Goal: Information Seeking & Learning: Learn about a topic

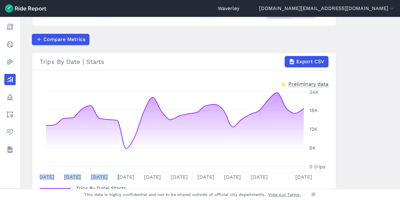
scroll to position [92, 0]
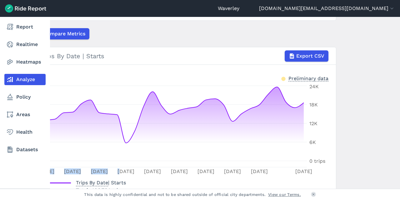
click at [25, 80] on link "Analyze" at bounding box center [24, 79] width 41 height 11
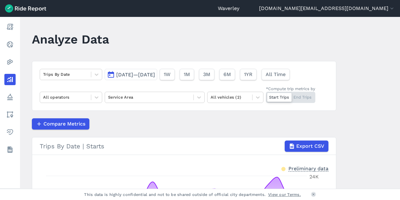
scroll to position [0, 0]
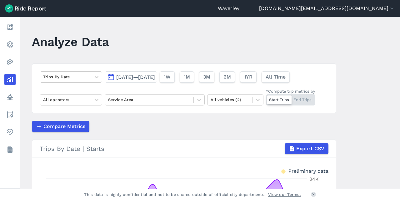
click at [111, 77] on button "[DATE]—[DATE]" at bounding box center [131, 76] width 52 height 11
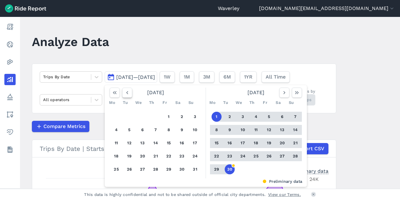
click at [126, 92] on icon "button" at bounding box center [127, 92] width 6 height 6
click at [126, 93] on icon "button" at bounding box center [127, 92] width 6 height 6
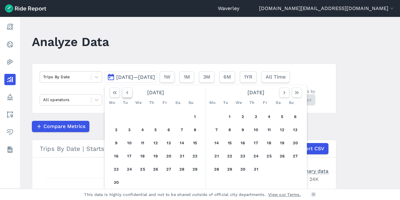
click at [126, 93] on icon "button" at bounding box center [127, 92] width 6 height 6
click at [181, 116] on button "1" at bounding box center [182, 116] width 10 height 10
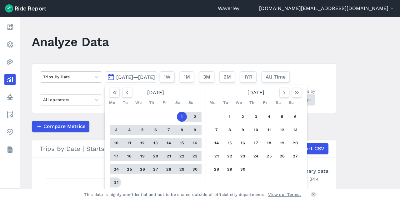
click at [116, 182] on button "31" at bounding box center [116, 182] width 10 height 10
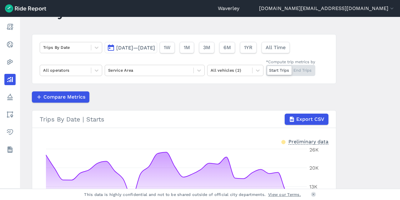
scroll to position [28, 0]
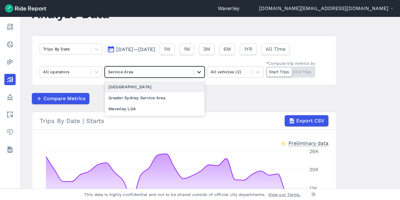
click at [199, 72] on icon at bounding box center [199, 72] width 6 height 6
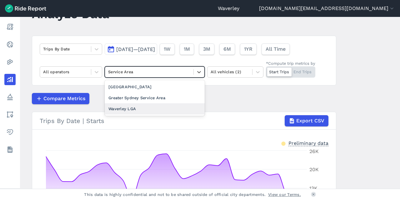
click at [132, 107] on div "Waverley LGA" at bounding box center [155, 108] width 100 height 11
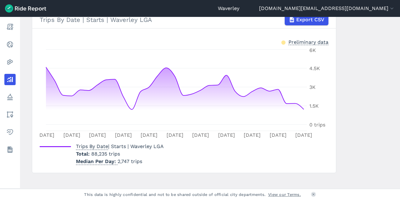
scroll to position [135, 0]
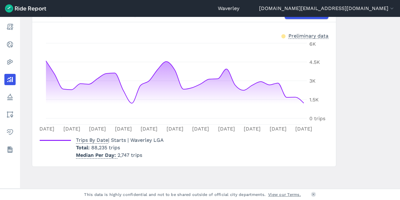
click at [123, 141] on span "Trips By Date | Starts | Waverley LGA" at bounding box center [120, 140] width 88 height 6
drag, startPoint x: 398, startPoint y: 99, endPoint x: 397, endPoint y: 60, distance: 38.7
click at [397, 60] on main "Analyze Data Trips By Date [DATE]—[DATE] 1W 1M 3M 6M 1YR All Time All operators…" at bounding box center [210, 102] width 380 height 171
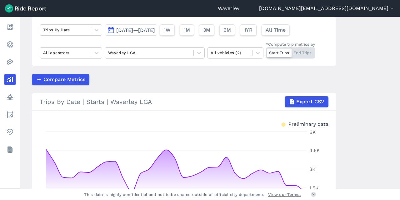
scroll to position [46, 0]
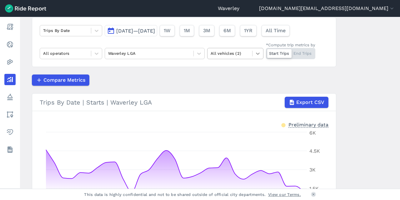
click at [258, 53] on icon at bounding box center [258, 53] width 4 height 2
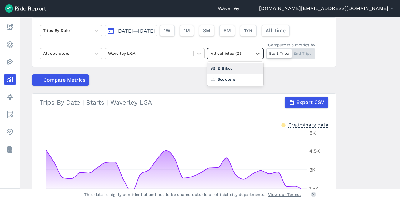
click at [231, 67] on div "E-Bikes" at bounding box center [235, 68] width 56 height 11
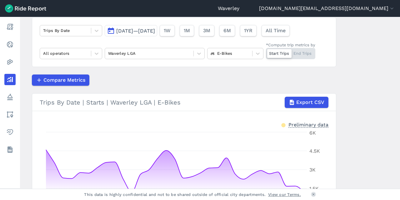
click at [398, 57] on main "Analyze Data Trips By Date [DATE]—[DATE] 1W 1M 3M 6M 1YR All Time All operators…" at bounding box center [210, 102] width 380 height 171
click at [96, 31] on icon at bounding box center [97, 31] width 4 height 2
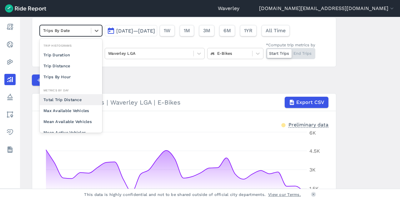
click at [68, 99] on div "Total Trip Distance" at bounding box center [71, 99] width 62 height 11
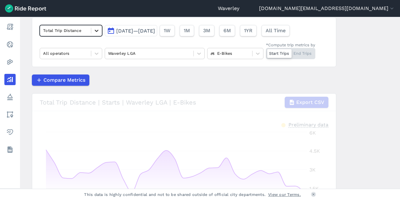
click at [96, 30] on icon at bounding box center [97, 31] width 4 height 2
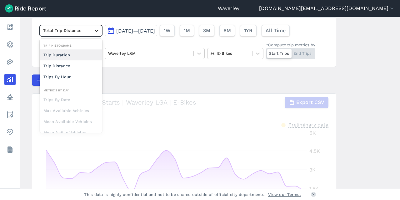
click at [95, 30] on icon at bounding box center [96, 30] width 6 height 6
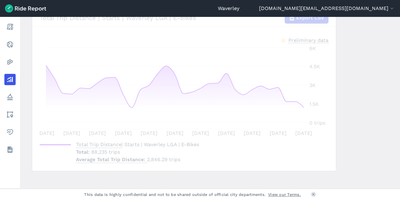
scroll to position [135, 0]
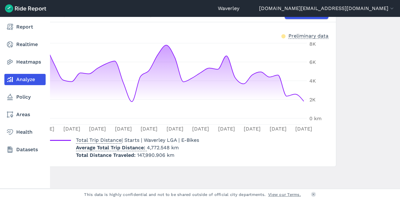
click at [29, 79] on link "Analyze" at bounding box center [24, 79] width 41 height 11
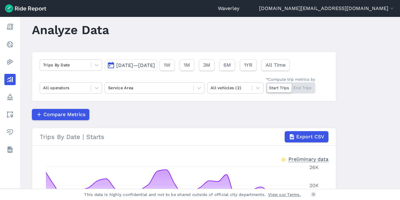
scroll to position [11, 0]
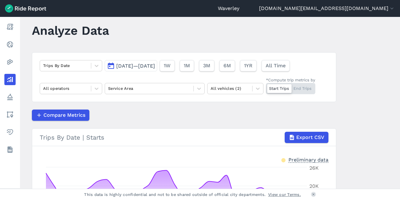
click at [112, 66] on button "[DATE]—[DATE]" at bounding box center [131, 65] width 52 height 11
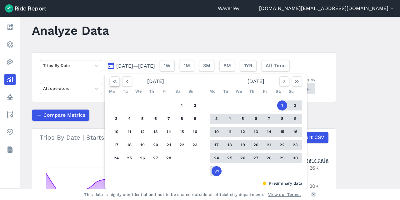
click at [114, 81] on icon "button" at bounding box center [114, 81] width 6 height 6
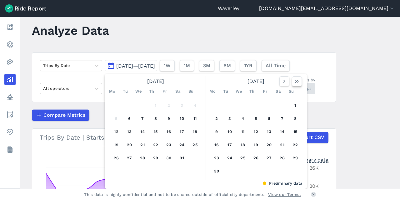
click at [295, 81] on use "button" at bounding box center [297, 81] width 4 height 3
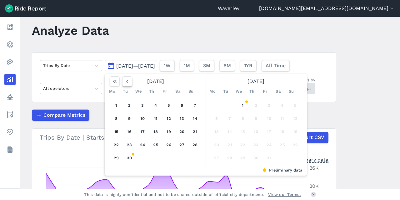
click at [125, 82] on icon "button" at bounding box center [127, 81] width 6 height 6
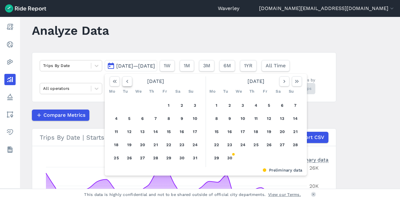
click at [125, 82] on icon "button" at bounding box center [127, 81] width 6 height 6
click at [125, 81] on icon "button" at bounding box center [127, 81] width 6 height 6
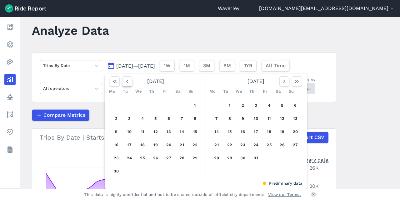
click at [125, 81] on icon "button" at bounding box center [127, 81] width 6 height 6
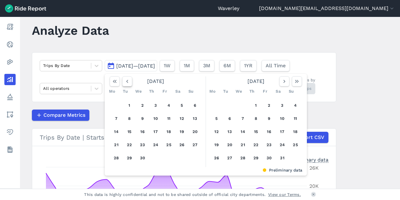
click at [125, 81] on icon "button" at bounding box center [127, 81] width 6 height 6
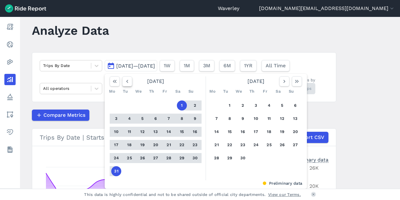
click at [125, 81] on icon "button" at bounding box center [127, 81] width 6 height 6
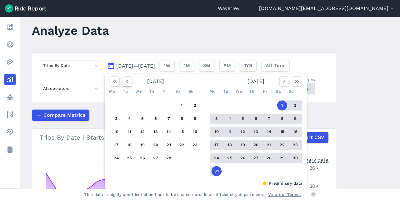
click at [127, 82] on icon "button" at bounding box center [127, 81] width 6 height 6
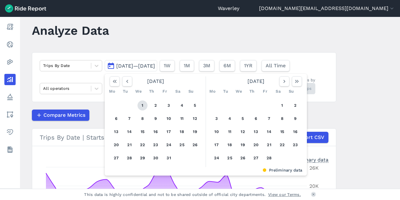
click at [139, 104] on button "1" at bounding box center [142, 105] width 10 height 10
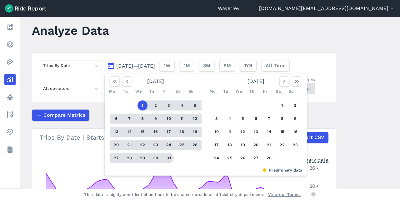
click at [169, 159] on button "31" at bounding box center [169, 158] width 10 height 10
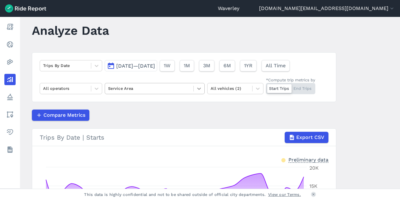
click at [198, 88] on icon at bounding box center [199, 88] width 4 height 2
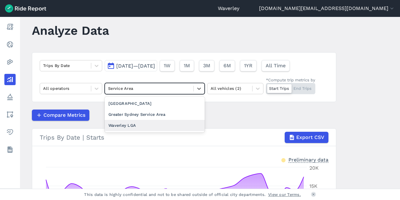
click at [137, 124] on div "Waverley LGA" at bounding box center [155, 125] width 100 height 11
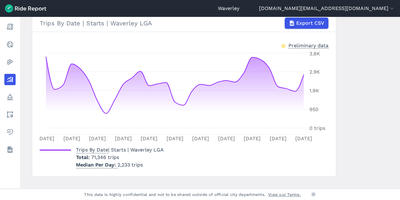
scroll to position [128, 0]
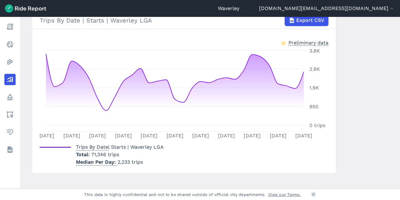
drag, startPoint x: 397, startPoint y: 101, endPoint x: 399, endPoint y: 68, distance: 32.8
click at [399, 68] on main "Analyze Data Trips By Date [DATE]—[DATE] 1W 1M 3M 6M 1YR All Time All operators…" at bounding box center [210, 102] width 380 height 171
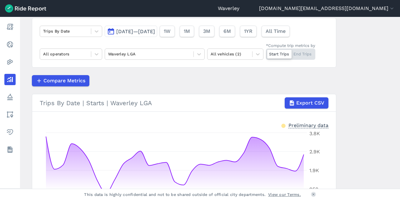
scroll to position [43, 0]
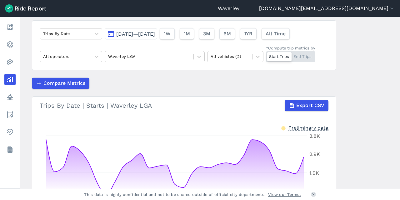
click at [305, 56] on div "Start Trips End Trips" at bounding box center [290, 56] width 49 height 11
click at [266, 55] on input "*Compute trip metrics by Start Trips End Trips" at bounding box center [266, 53] width 0 height 4
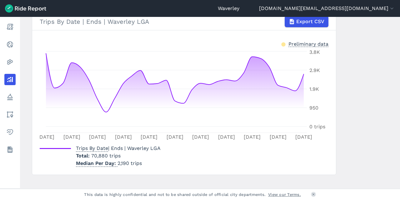
scroll to position [127, 0]
drag, startPoint x: 398, startPoint y: 98, endPoint x: 397, endPoint y: 74, distance: 23.4
click at [397, 74] on main "Analyze Data Trips By Date [DATE]—[DATE] 1W 1M 3M 6M 1YR All Time All operators…" at bounding box center [210, 102] width 380 height 171
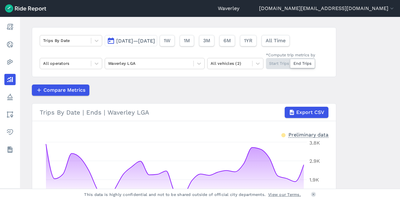
scroll to position [34, 0]
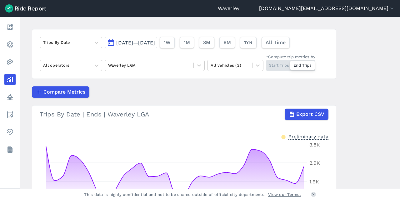
click at [280, 66] on div "Start Trips End Trips" at bounding box center [290, 65] width 49 height 11
click at [266, 64] on input "*Compute trip metrics by Start Trips End Trips" at bounding box center [266, 62] width 0 height 4
drag, startPoint x: 397, startPoint y: 68, endPoint x: 396, endPoint y: 90, distance: 21.9
click at [396, 90] on main "Analyze Data Trips By Date [DATE]—[DATE] 1W 1M 3M 6M 1YR All Time All operators…" at bounding box center [210, 102] width 380 height 171
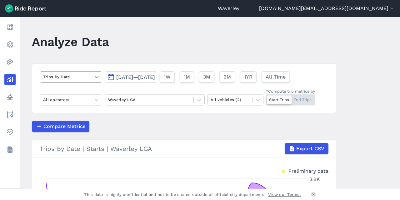
click at [94, 78] on icon at bounding box center [96, 77] width 6 height 6
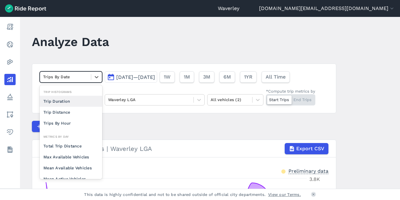
click at [72, 100] on div "Trip Duration" at bounding box center [71, 101] width 62 height 11
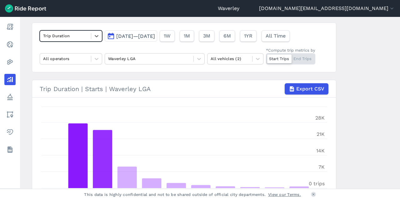
scroll to position [41, 0]
click at [98, 57] on icon at bounding box center [96, 58] width 6 height 6
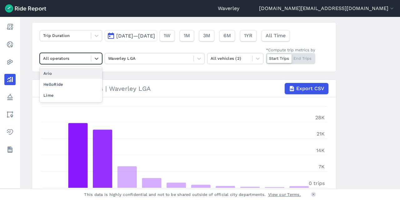
click at [86, 71] on div "Ario" at bounding box center [71, 73] width 62 height 11
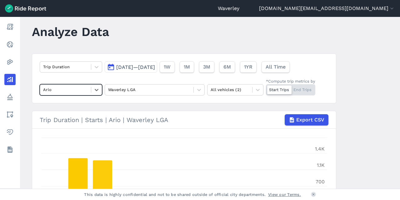
scroll to position [5, 0]
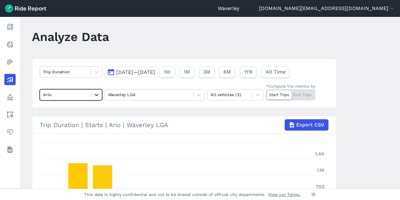
click at [97, 95] on icon at bounding box center [96, 95] width 6 height 6
click at [71, 121] on div "HelloRide" at bounding box center [71, 120] width 62 height 11
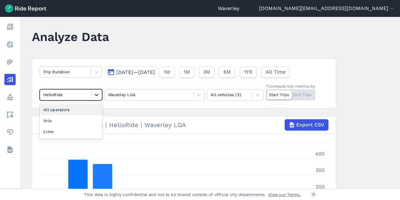
click at [96, 96] on icon at bounding box center [96, 95] width 6 height 6
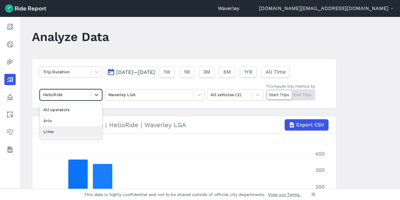
click at [83, 130] on div "Lime" at bounding box center [71, 131] width 62 height 11
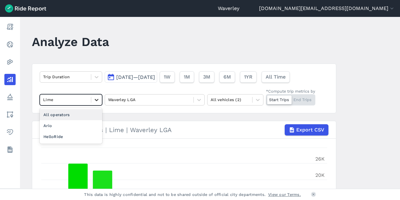
click at [97, 100] on icon at bounding box center [96, 100] width 6 height 6
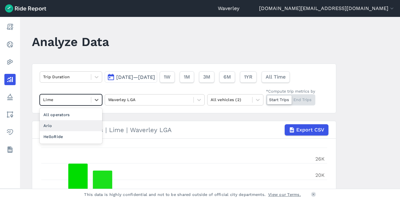
drag, startPoint x: 66, startPoint y: 126, endPoint x: 78, endPoint y: 120, distance: 14.1
click at [66, 126] on div "Ario" at bounding box center [71, 125] width 62 height 11
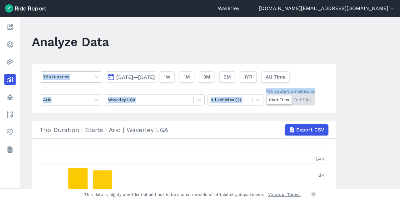
drag, startPoint x: 398, startPoint y: 65, endPoint x: 399, endPoint y: 82, distance: 16.3
click at [399, 90] on main "Analyze Data Trip Duration [DATE]—[DATE] 1W 1M 3M 6M 1YR All Time Ario Waverley…" at bounding box center [210, 102] width 380 height 171
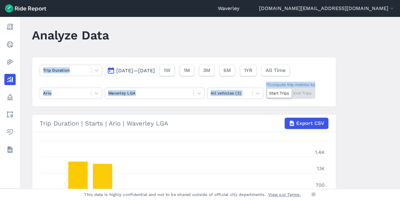
scroll to position [6, 0]
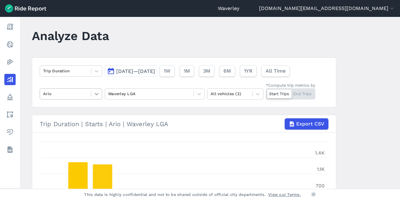
click at [95, 94] on icon at bounding box center [96, 94] width 6 height 6
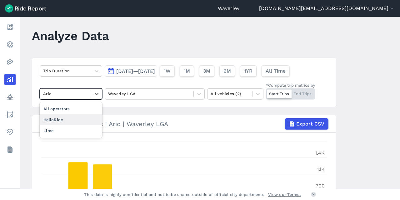
click at [56, 118] on div "HelloRide" at bounding box center [71, 119] width 62 height 11
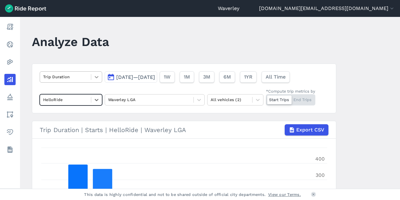
click at [94, 77] on icon at bounding box center [96, 77] width 6 height 6
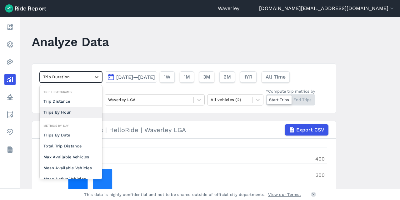
click at [67, 112] on div "Trips By Hour" at bounding box center [71, 112] width 62 height 11
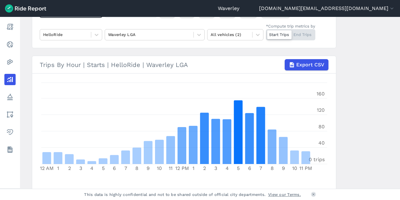
scroll to position [69, 0]
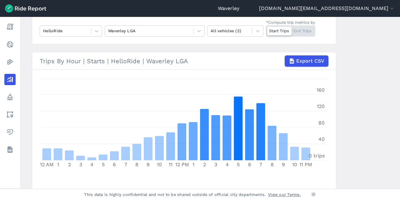
drag, startPoint x: 398, startPoint y: 97, endPoint x: 396, endPoint y: 62, distance: 35.0
click at [398, 60] on main "Analyze Data Trips By Hour [DATE]—[DATE] 1W 1M 3M 6M 1YR All Time HelloRide Wav…" at bounding box center [210, 102] width 380 height 171
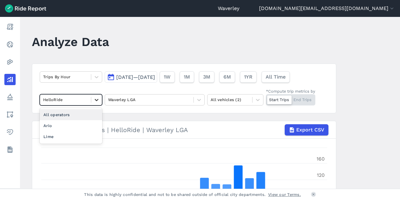
click at [97, 99] on icon at bounding box center [97, 100] width 4 height 2
drag, startPoint x: 71, startPoint y: 113, endPoint x: 114, endPoint y: 107, distance: 43.2
click at [71, 112] on div "All operators" at bounding box center [71, 114] width 62 height 11
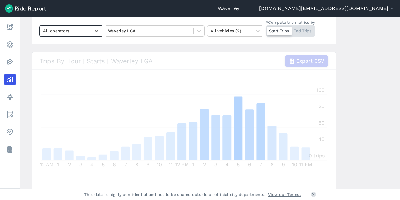
scroll to position [71, 0]
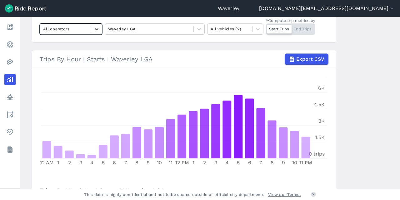
click at [95, 29] on icon at bounding box center [97, 29] width 4 height 2
click at [96, 30] on icon at bounding box center [96, 29] width 6 height 6
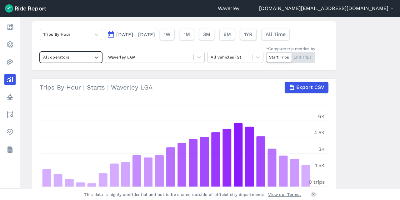
scroll to position [49, 0]
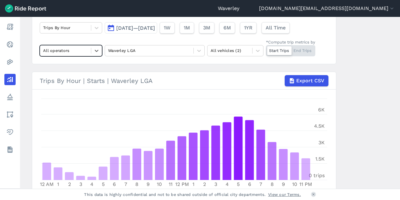
click at [306, 52] on div "Start Trips End Trips" at bounding box center [290, 50] width 49 height 11
click at [266, 49] on input "*Compute trip metrics by Start Trips End Trips" at bounding box center [266, 47] width 0 height 4
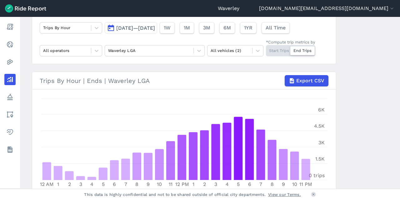
click at [276, 50] on div "Start Trips End Trips" at bounding box center [290, 50] width 49 height 11
click at [266, 49] on input "*Compute trip metrics by Start Trips End Trips" at bounding box center [266, 47] width 0 height 4
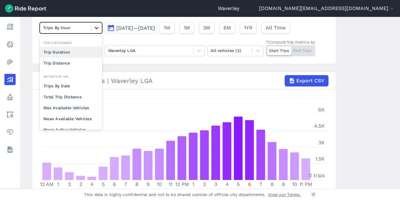
click at [96, 28] on icon at bounding box center [97, 28] width 4 height 2
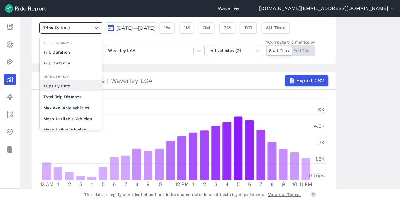
click at [67, 85] on div "Trips By Date" at bounding box center [71, 85] width 62 height 11
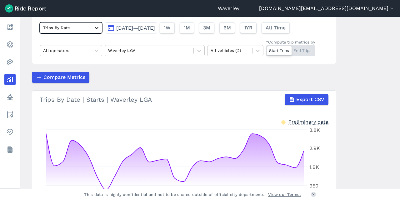
click at [95, 27] on icon at bounding box center [96, 28] width 6 height 6
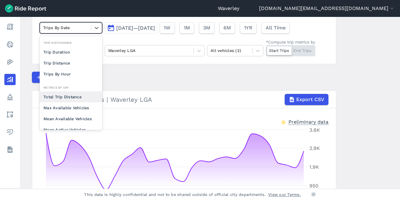
click at [77, 96] on div "Total Trip Distance" at bounding box center [71, 96] width 62 height 11
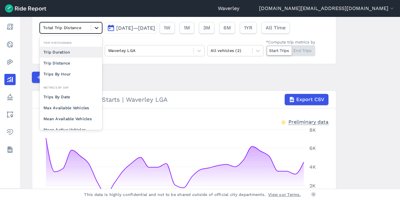
click at [97, 27] on icon at bounding box center [96, 28] width 6 height 6
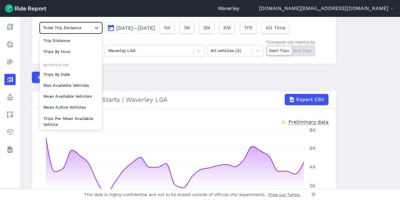
scroll to position [31, 0]
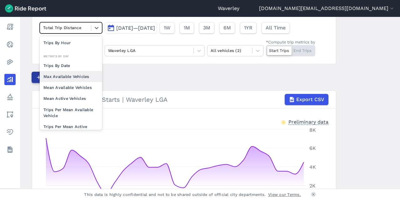
click at [79, 76] on div "Max Available Vehicles" at bounding box center [71, 76] width 62 height 11
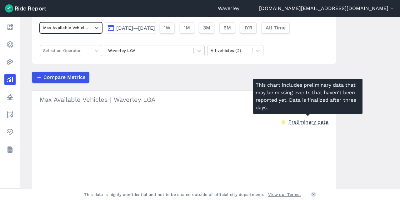
click at [322, 123] on div "Preliminary data" at bounding box center [308, 121] width 40 height 7
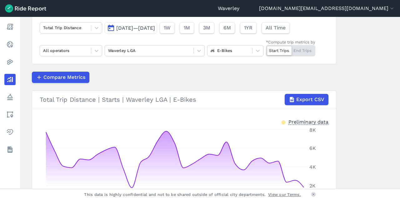
click at [110, 28] on button "[DATE]—[DATE]" at bounding box center [131, 27] width 52 height 11
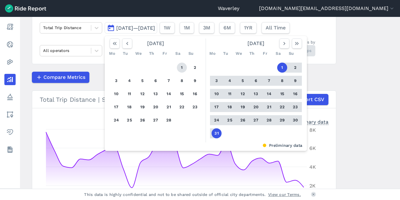
click at [181, 67] on button "1" at bounding box center [182, 67] width 10 height 10
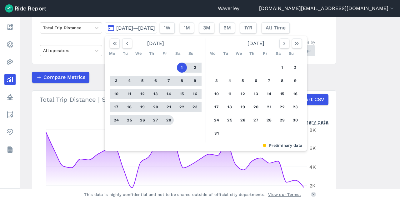
click at [168, 120] on button "28" at bounding box center [169, 120] width 10 height 10
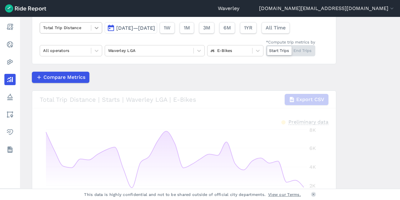
click at [98, 28] on icon at bounding box center [96, 28] width 6 height 6
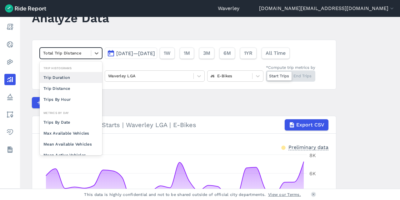
scroll to position [23, 0]
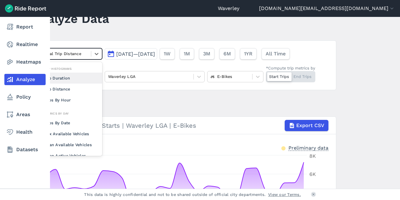
click at [24, 76] on link "Analyze" at bounding box center [24, 79] width 41 height 11
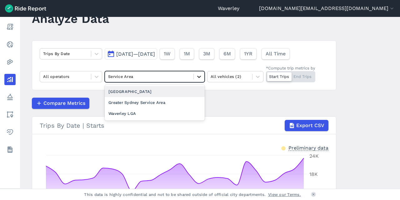
click at [201, 77] on div at bounding box center [199, 76] width 11 height 11
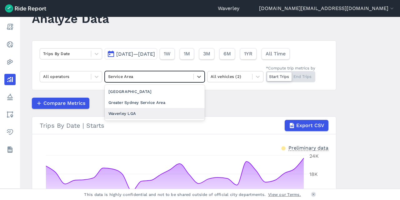
click at [134, 112] on div "Waverley LGA" at bounding box center [155, 113] width 100 height 11
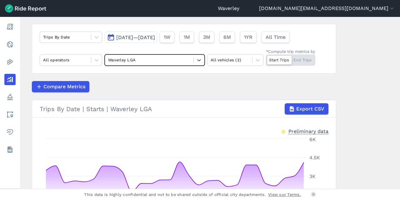
scroll to position [36, 0]
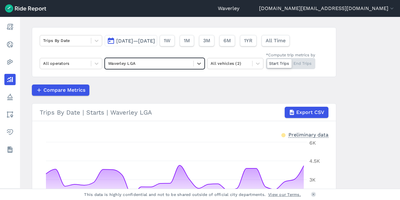
click at [308, 63] on div "Start Trips End Trips" at bounding box center [290, 63] width 49 height 11
click at [266, 62] on input "*Compute trip metrics by Start Trips End Trips" at bounding box center [266, 60] width 0 height 4
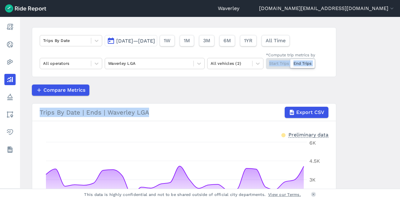
drag, startPoint x: 398, startPoint y: 51, endPoint x: 369, endPoint y: 80, distance: 40.6
click at [398, 99] on main "Analyze Data Trips By Date [DATE]—[DATE] 1W 1M 3M 6M 1YR All Time All operators…" at bounding box center [210, 102] width 380 height 171
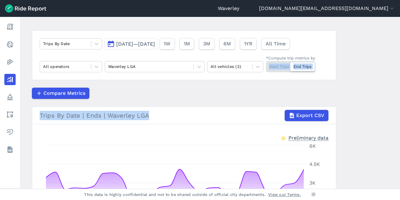
scroll to position [29, 0]
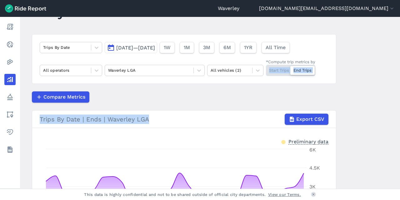
click at [111, 47] on button "[DATE]—[DATE]" at bounding box center [131, 47] width 52 height 11
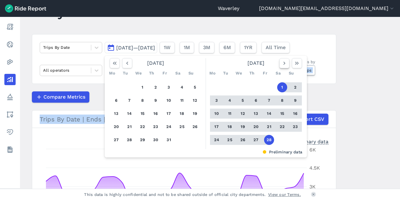
click at [284, 62] on icon "button" at bounding box center [284, 63] width 6 height 6
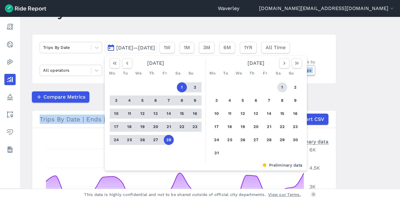
click at [283, 86] on button "1" at bounding box center [282, 87] width 10 height 10
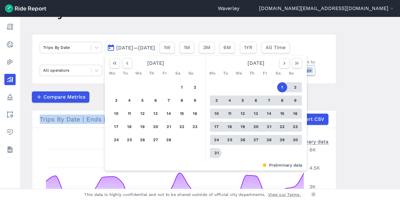
click at [215, 153] on button "31" at bounding box center [216, 153] width 10 height 10
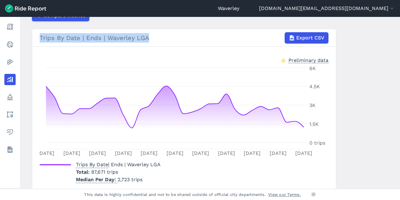
scroll to position [135, 0]
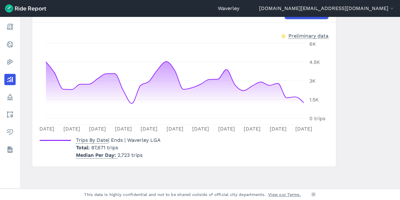
drag, startPoint x: 398, startPoint y: 102, endPoint x: 392, endPoint y: 65, distance: 37.3
click at [392, 65] on main "Analyze Data Trips By Date [DATE]—[DATE] 1W 1M 3M 6M 1YR All Time All operators…" at bounding box center [210, 102] width 380 height 171
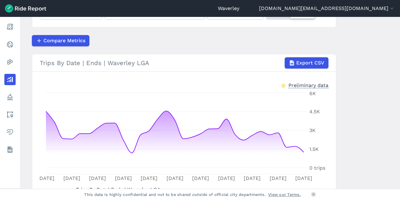
scroll to position [84, 0]
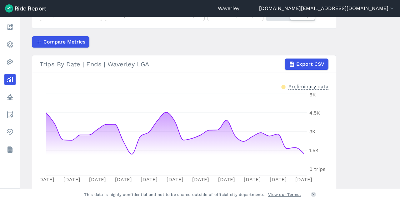
drag, startPoint x: 397, startPoint y: 81, endPoint x: 395, endPoint y: 55, distance: 26.0
click at [395, 55] on main "Analyze Data Trips By Date [DATE]—[DATE] 1W 1M 3M 6M 1YR All Time All operators…" at bounding box center [210, 102] width 380 height 171
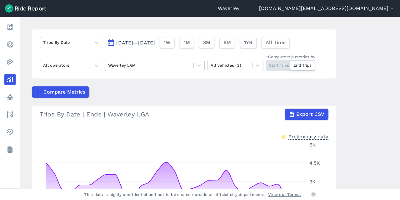
scroll to position [26, 0]
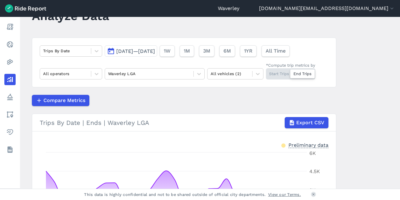
click at [275, 77] on div "Start Trips End Trips" at bounding box center [290, 73] width 49 height 11
click at [266, 72] on input "*Compute trip metrics by Start Trips End Trips" at bounding box center [266, 70] width 0 height 4
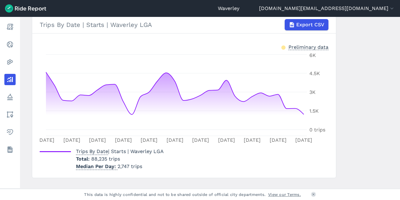
scroll to position [124, 0]
click at [354, 144] on main "Analyze Data Trips By Date [DATE]—[DATE] 1W 1M 3M 6M 1YR All Time All operators…" at bounding box center [210, 102] width 380 height 171
drag, startPoint x: 399, startPoint y: 99, endPoint x: 396, endPoint y: 50, distance: 49.4
click at [395, 45] on main "Analyze Data Trips By Date [DATE]—[DATE] 1W 1M 3M 6M 1YR All Time All operators…" at bounding box center [210, 102] width 380 height 171
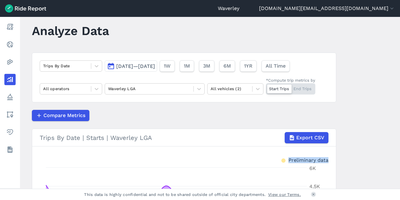
scroll to position [5, 0]
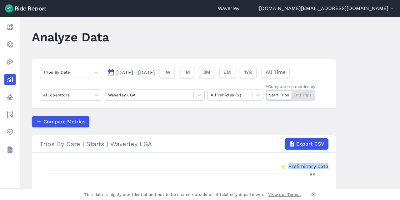
click at [110, 72] on button "[DATE]—[DATE]" at bounding box center [131, 72] width 52 height 11
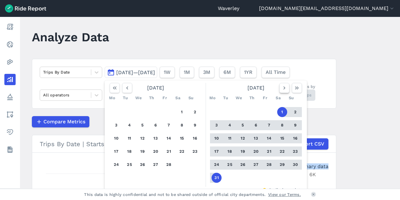
click at [283, 87] on icon "button" at bounding box center [284, 88] width 6 height 6
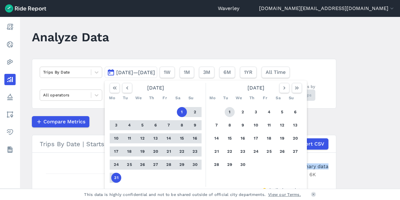
click at [231, 111] on button "1" at bounding box center [230, 112] width 10 height 10
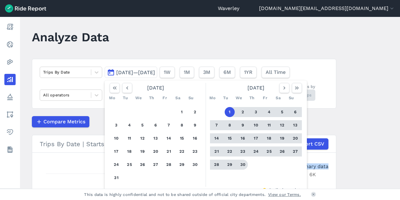
click at [242, 163] on button "30" at bounding box center [243, 164] width 10 height 10
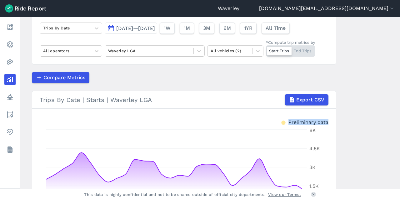
scroll to position [48, 0]
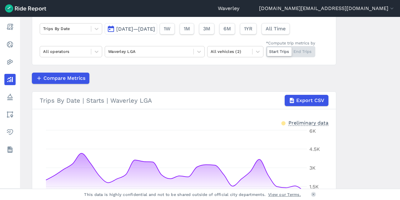
click at [306, 51] on div "Start Trips End Trips" at bounding box center [290, 51] width 49 height 11
click at [266, 50] on input "*Compute trip metrics by Start Trips End Trips" at bounding box center [266, 48] width 0 height 4
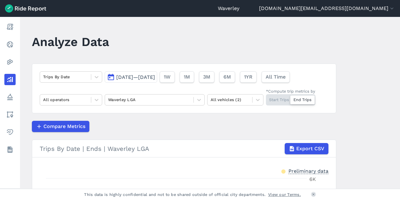
click at [110, 77] on button "[DATE]—[DATE]" at bounding box center [131, 76] width 52 height 11
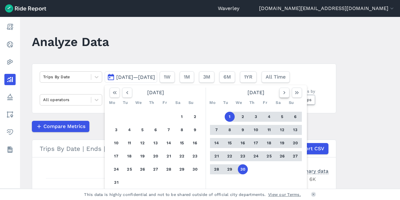
click at [282, 93] on icon "button" at bounding box center [284, 92] width 6 height 6
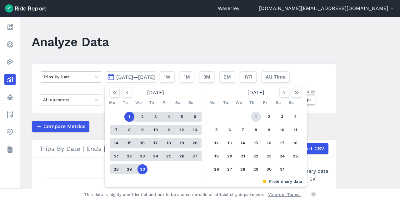
click at [254, 116] on button "1" at bounding box center [256, 116] width 10 height 10
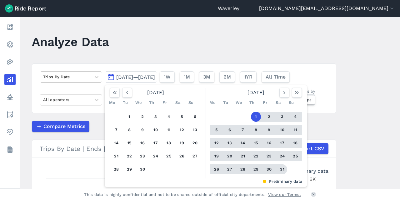
click at [279, 170] on button "31" at bounding box center [282, 169] width 10 height 10
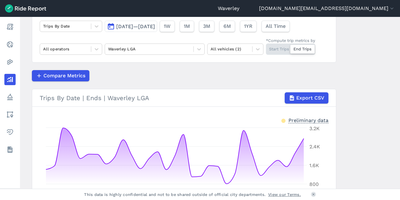
scroll to position [41, 0]
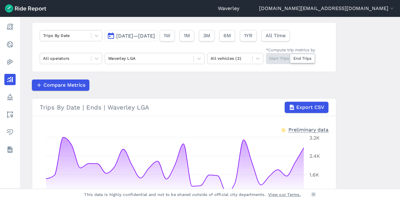
click at [279, 60] on div "Start Trips End Trips" at bounding box center [290, 58] width 49 height 11
click at [266, 57] on input "*Compute trip metrics by Start Trips End Trips" at bounding box center [266, 55] width 0 height 4
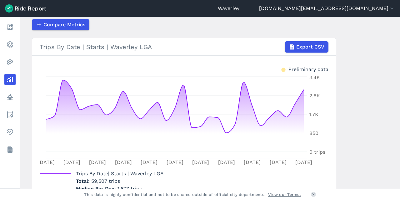
scroll to position [102, 0]
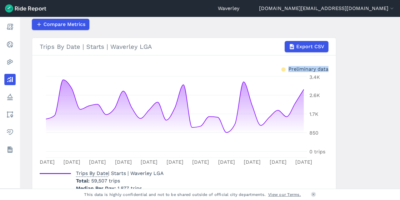
drag, startPoint x: 397, startPoint y: 105, endPoint x: 394, endPoint y: 59, distance: 46.0
click at [394, 59] on main "Analyze Data Trips By Date [DATE]—[DATE] 1W 1M 3M 6M 1YR All Time All operators…" at bounding box center [210, 102] width 380 height 171
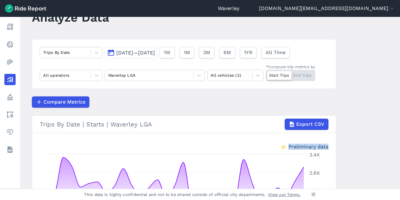
scroll to position [22, 0]
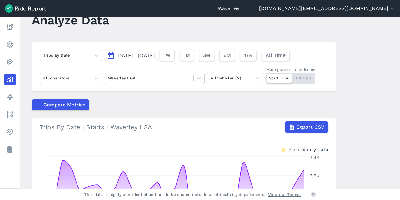
click at [305, 79] on div "Start Trips End Trips" at bounding box center [290, 77] width 49 height 11
click at [266, 77] on input "*Compute trip metrics by Start Trips End Trips" at bounding box center [266, 74] width 0 height 4
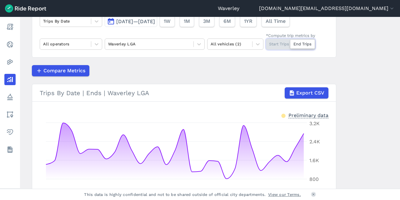
scroll to position [50, 0]
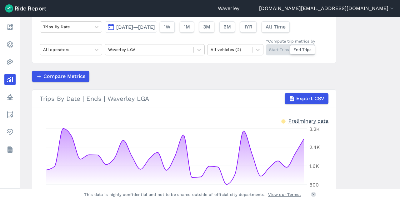
click at [276, 48] on div "Start Trips End Trips" at bounding box center [290, 49] width 49 height 11
click at [266, 48] on input "*Compute trip metrics by Start Trips End Trips" at bounding box center [266, 46] width 0 height 4
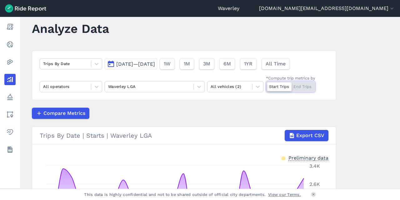
scroll to position [4, 0]
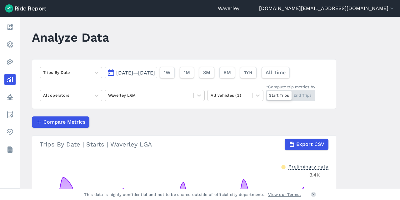
click at [113, 72] on button "[DATE]—[DATE]" at bounding box center [131, 72] width 52 height 11
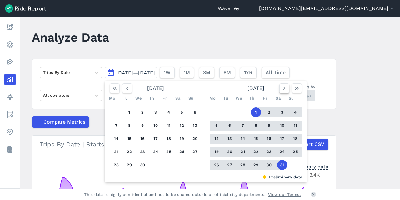
click at [282, 88] on icon "button" at bounding box center [284, 88] width 6 height 6
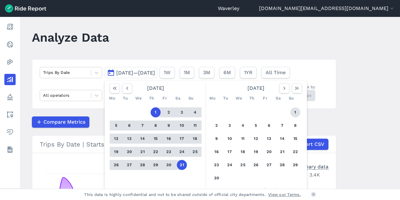
click at [297, 113] on button "1" at bounding box center [295, 112] width 10 height 10
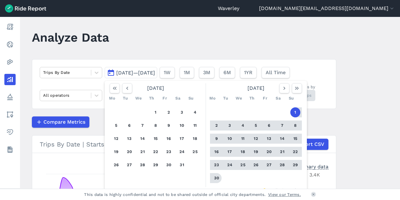
click at [218, 178] on button "30" at bounding box center [216, 178] width 10 height 10
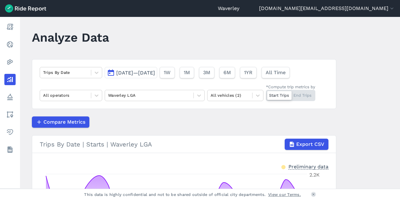
click at [277, 95] on div at bounding box center [279, 95] width 24 height 9
click at [266, 94] on input "*Compute trip metrics by Start Trips End Trips" at bounding box center [266, 92] width 0 height 4
click at [267, 93] on div "Start Trips End Trips" at bounding box center [290, 95] width 49 height 11
click at [266, 93] on input "*Compute trip metrics by Start Trips End Trips" at bounding box center [266, 92] width 0 height 4
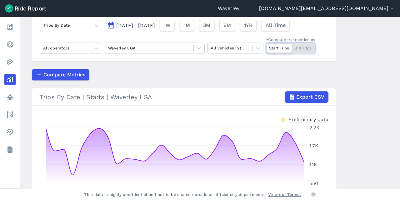
scroll to position [42, 0]
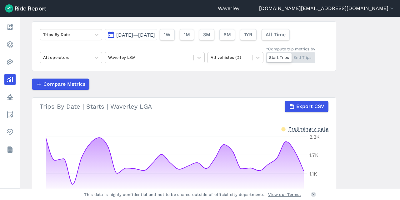
click at [307, 57] on div "Start Trips End Trips" at bounding box center [290, 57] width 49 height 11
click at [266, 56] on input "*Compute trip metrics by Start Trips End Trips" at bounding box center [266, 54] width 0 height 4
drag, startPoint x: 397, startPoint y: 56, endPoint x: 397, endPoint y: 87, distance: 30.3
click at [397, 87] on main "Analyze Data Trips By Date [DATE]—[DATE] 1W 1M 3M 6M 1YR All Time All operators…" at bounding box center [210, 102] width 380 height 171
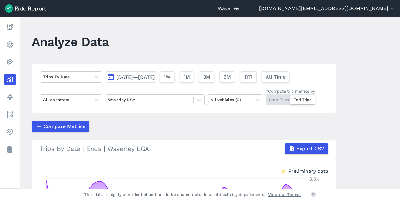
click at [112, 76] on button "[DATE]—[DATE]" at bounding box center [131, 76] width 52 height 11
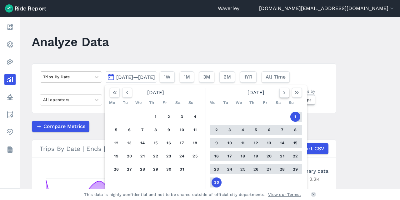
click at [282, 93] on icon "button" at bounding box center [284, 92] width 6 height 6
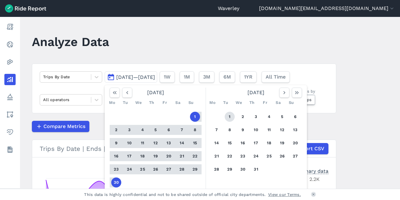
click at [229, 116] on button "1" at bounding box center [230, 116] width 10 height 10
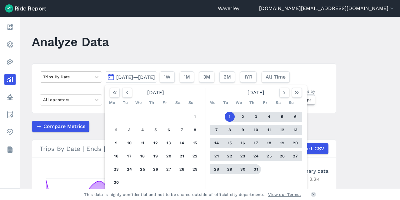
click at [255, 168] on button "31" at bounding box center [256, 169] width 10 height 10
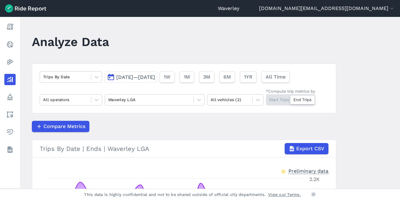
click at [278, 99] on div "Start Trips End Trips" at bounding box center [290, 99] width 49 height 11
click at [266, 98] on input "*Compute trip metrics by Start Trips End Trips" at bounding box center [266, 96] width 0 height 4
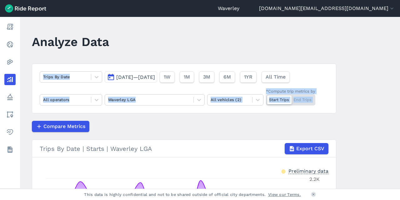
drag, startPoint x: 397, startPoint y: 75, endPoint x: 392, endPoint y: 117, distance: 42.2
click at [392, 117] on main "Analyze Data Trips By Date [DATE]—[DATE] 1W 1M 3M 6M 1YR All Time All operators…" at bounding box center [210, 102] width 380 height 171
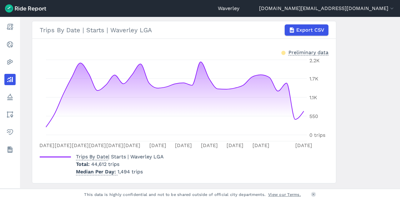
scroll to position [135, 0]
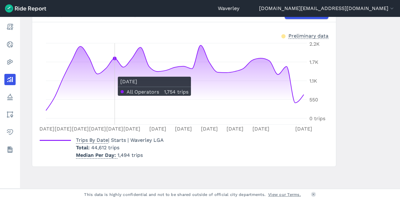
click at [114, 73] on icon at bounding box center [175, 81] width 258 height 73
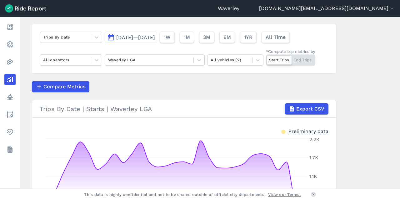
scroll to position [36, 0]
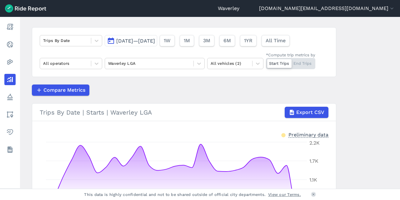
click at [302, 63] on div "Start Trips End Trips" at bounding box center [290, 63] width 49 height 11
click at [266, 62] on input "*Compute trip metrics by Start Trips End Trips" at bounding box center [266, 60] width 0 height 4
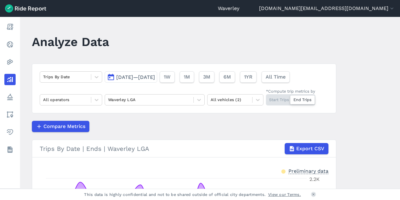
click at [111, 77] on button "[DATE]—[DATE]" at bounding box center [131, 76] width 52 height 11
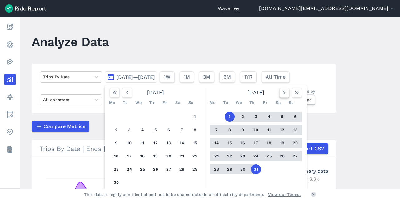
click at [282, 92] on icon "button" at bounding box center [284, 92] width 6 height 6
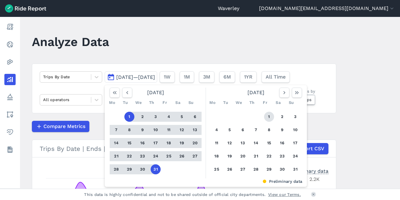
click at [266, 117] on button "1" at bounding box center [269, 116] width 10 height 10
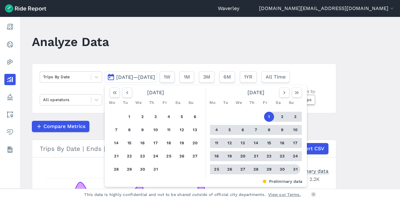
click at [295, 170] on button "31" at bounding box center [295, 169] width 10 height 10
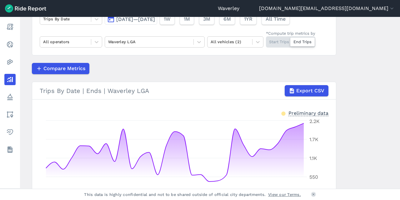
scroll to position [27, 0]
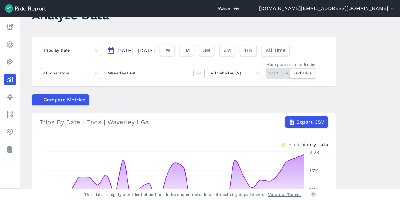
click at [276, 71] on div "Start Trips End Trips" at bounding box center [290, 72] width 49 height 11
click at [266, 71] on input "*Compute trip metrics by Start Trips End Trips" at bounding box center [266, 69] width 0 height 4
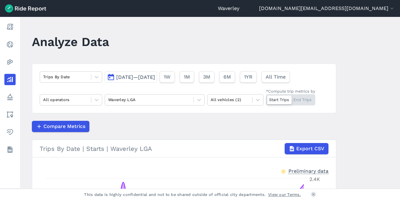
click at [110, 76] on button "[DATE]—[DATE]" at bounding box center [131, 76] width 52 height 11
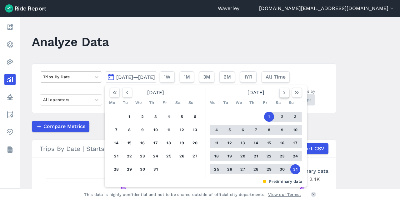
click at [282, 92] on icon "button" at bounding box center [284, 92] width 6 height 6
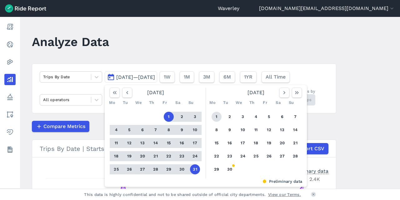
click at [216, 115] on button "1" at bounding box center [216, 116] width 10 height 10
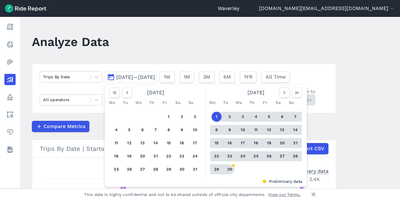
click at [230, 168] on button "30" at bounding box center [230, 169] width 10 height 10
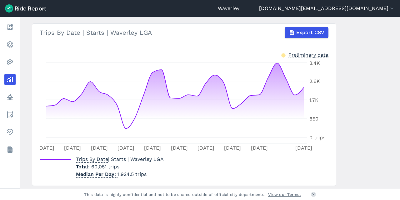
scroll to position [117, 0]
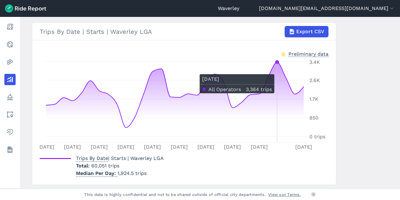
click at [276, 70] on icon at bounding box center [175, 99] width 258 height 74
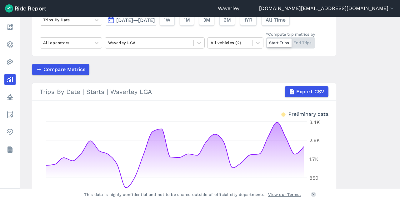
scroll to position [0, 0]
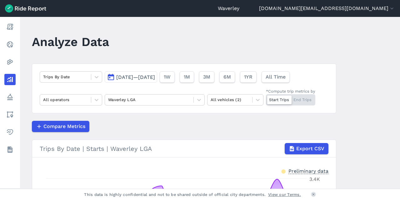
click at [300, 99] on div "Start Trips End Trips" at bounding box center [290, 99] width 49 height 11
click at [266, 98] on input "*Compute trip metrics by Start Trips End Trips" at bounding box center [266, 96] width 0 height 4
click at [111, 78] on button "[DATE]—[DATE]" at bounding box center [131, 76] width 52 height 11
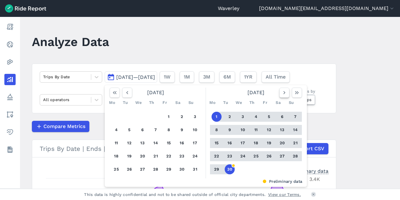
click at [284, 93] on icon "button" at bounding box center [284, 92] width 6 height 6
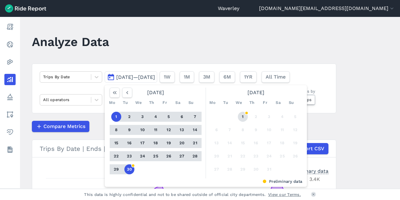
click at [244, 118] on button "1" at bounding box center [243, 116] width 10 height 10
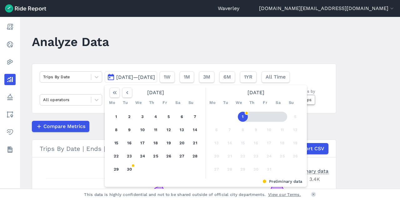
click at [344, 114] on main "Analyze Data Trips By Date [DATE]—[DATE] [DATE] Mo Tu We Th Fr Sa Su 1 2 3 4 5 …" at bounding box center [210, 102] width 380 height 171
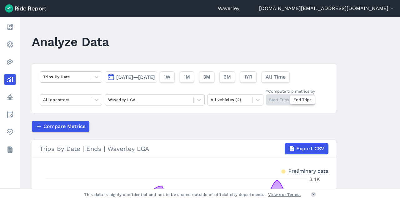
click at [113, 77] on button "[DATE]—[DATE]" at bounding box center [131, 76] width 52 height 11
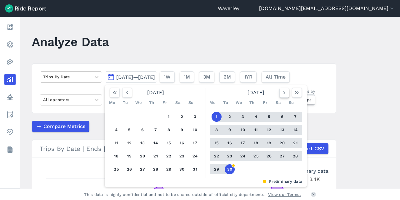
click at [283, 93] on use "button" at bounding box center [284, 92] width 2 height 3
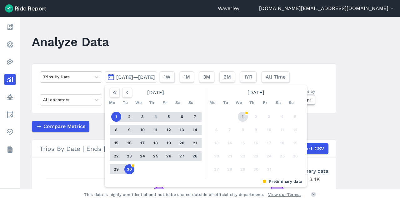
click at [240, 117] on button "1" at bounding box center [243, 116] width 10 height 10
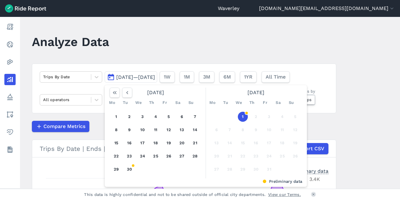
click at [242, 118] on button "1" at bounding box center [243, 116] width 10 height 10
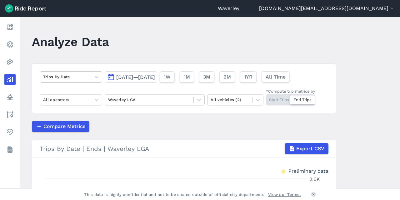
click at [111, 76] on button "[DATE]—[DATE]" at bounding box center [131, 76] width 52 height 11
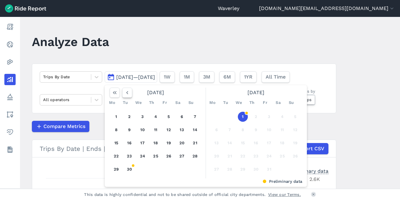
click at [125, 93] on icon "button" at bounding box center [127, 92] width 6 height 6
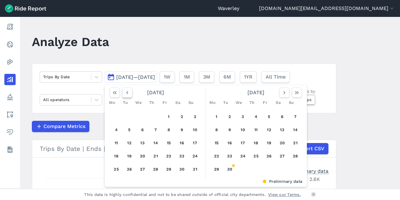
click at [125, 93] on icon "button" at bounding box center [127, 92] width 6 height 6
click at [126, 93] on icon "button" at bounding box center [127, 92] width 6 height 6
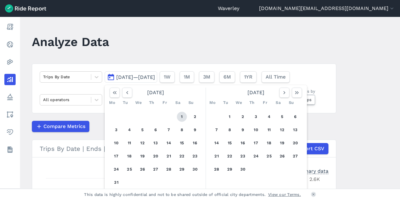
click at [180, 115] on button "1" at bounding box center [182, 116] width 10 height 10
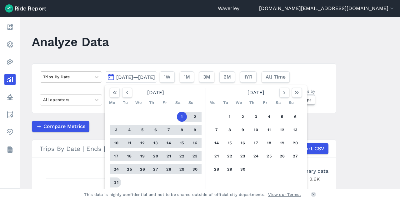
click at [117, 180] on button "31" at bounding box center [116, 182] width 10 height 10
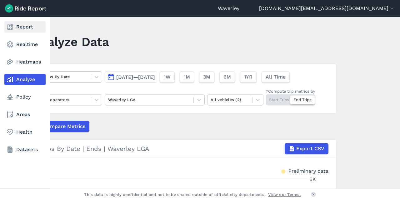
click at [9, 26] on icon at bounding box center [9, 26] width 7 height 7
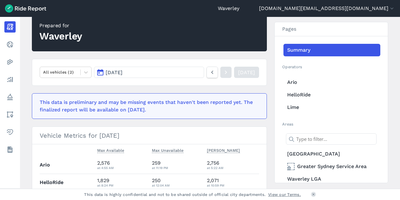
scroll to position [58, 0]
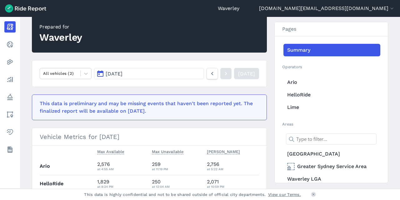
click at [100, 73] on button "[DATE]" at bounding box center [149, 73] width 110 height 11
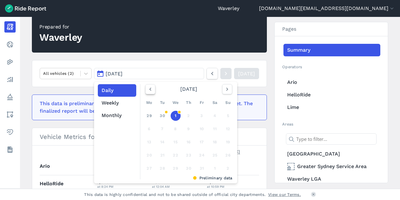
click at [147, 89] on icon "button" at bounding box center [150, 89] width 6 height 6
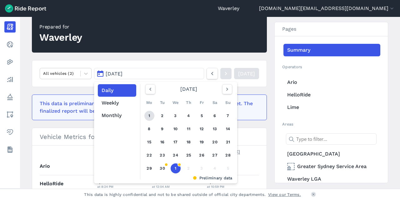
click at [150, 114] on link "1" at bounding box center [149, 116] width 10 height 10
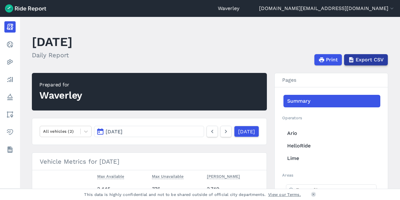
click at [365, 59] on span "Export CSV" at bounding box center [369, 59] width 28 height 7
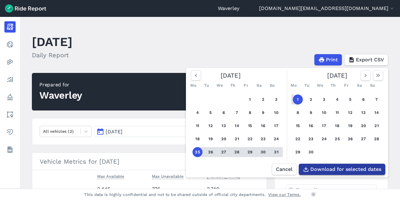
drag, startPoint x: 333, startPoint y: 57, endPoint x: 338, endPoint y: 178, distance: 121.6
click at [333, 57] on span "Print" at bounding box center [332, 59] width 12 height 7
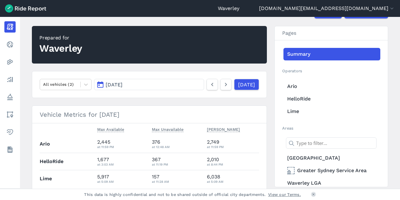
scroll to position [52, 0]
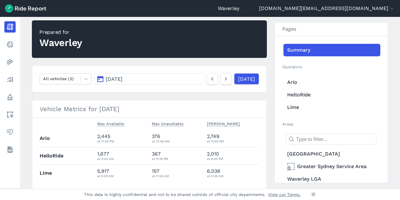
click at [98, 77] on button "[DATE]" at bounding box center [149, 78] width 110 height 11
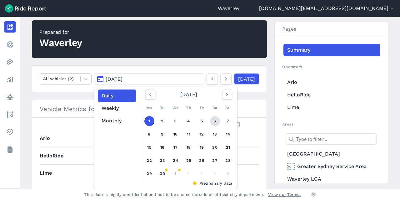
click at [215, 121] on link "6" at bounding box center [215, 121] width 10 height 10
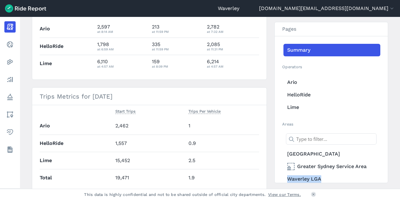
drag, startPoint x: 397, startPoint y: 88, endPoint x: 395, endPoint y: 64, distance: 24.1
click at [395, 62] on main "[DATE] Daily Report Print Export CSV Prepared for Waverley All vehicles (2) [DA…" at bounding box center [210, 102] width 380 height 171
drag, startPoint x: 397, startPoint y: 77, endPoint x: 399, endPoint y: 56, distance: 21.4
click at [399, 56] on main "[DATE] Daily Report Print Export CSV Prepared for Waverley All vehicles (2) [DA…" at bounding box center [210, 102] width 380 height 171
click at [304, 179] on link "Waverley LGA" at bounding box center [331, 178] width 97 height 12
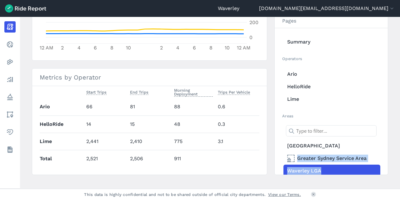
scroll to position [241, 0]
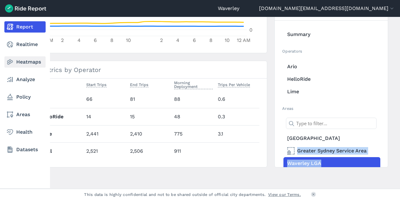
click at [25, 63] on link "Heatmaps" at bounding box center [24, 61] width 41 height 11
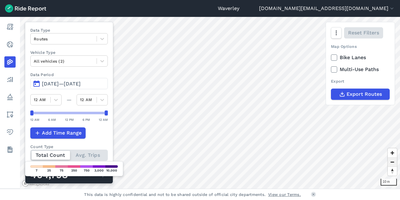
click at [393, 162] on span "Zoom out" at bounding box center [392, 161] width 9 height 9
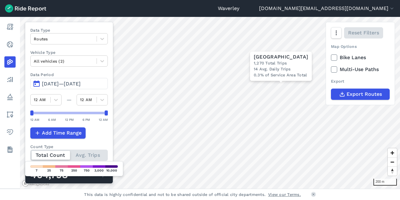
click at [37, 82] on button "[DATE]—[DATE]" at bounding box center [68, 83] width 77 height 11
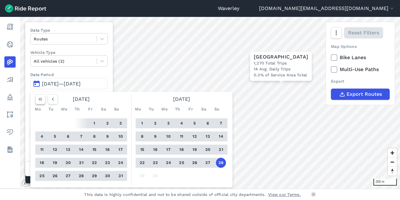
click at [40, 98] on icon "button" at bounding box center [40, 99] width 6 height 6
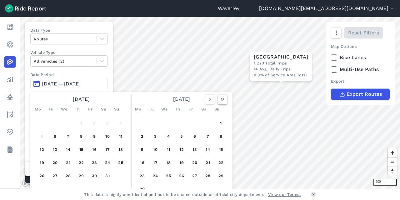
click at [222, 100] on use "button" at bounding box center [222, 98] width 4 height 3
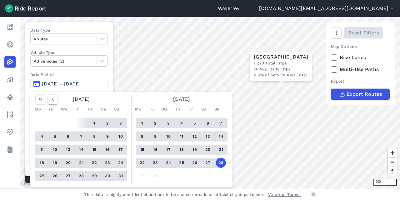
click at [54, 100] on icon "button" at bounding box center [53, 99] width 6 height 6
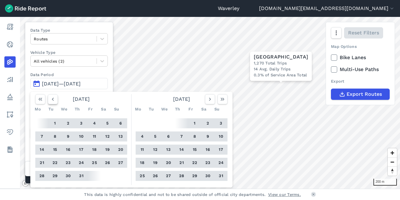
click at [55, 100] on icon "button" at bounding box center [53, 99] width 6 height 6
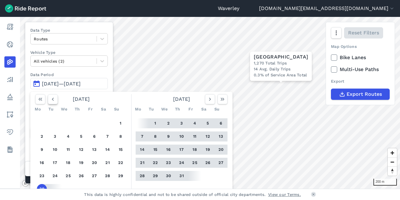
click at [55, 100] on icon "button" at bounding box center [53, 99] width 6 height 6
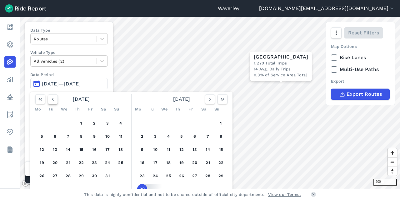
click at [55, 100] on icon "button" at bounding box center [53, 99] width 6 height 6
click at [56, 100] on icon "button" at bounding box center [53, 99] width 6 height 6
click at [56, 101] on button "button" at bounding box center [53, 99] width 10 height 10
click at [56, 101] on icon "button" at bounding box center [53, 99] width 6 height 6
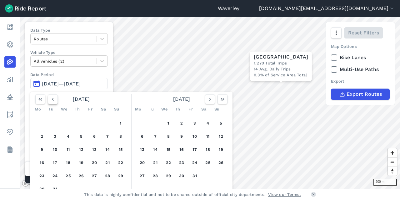
click at [55, 101] on icon "button" at bounding box center [53, 99] width 6 height 6
click at [55, 99] on icon "button" at bounding box center [53, 99] width 6 height 6
click at [56, 99] on button "button" at bounding box center [53, 99] width 10 height 10
click at [109, 175] on button "28" at bounding box center [107, 176] width 10 height 10
click at [107, 175] on button "28" at bounding box center [107, 176] width 10 height 10
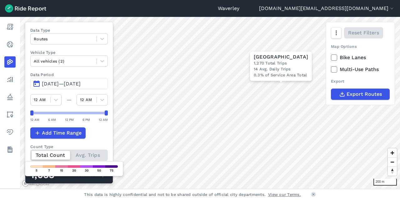
drag, startPoint x: 33, startPoint y: 82, endPoint x: 37, endPoint y: 82, distance: 4.4
click at [34, 82] on button "[DATE]—[DATE]" at bounding box center [68, 83] width 77 height 11
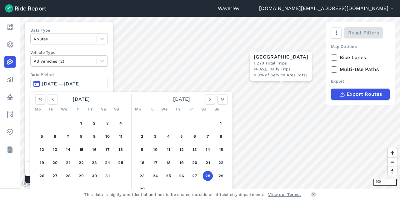
click at [206, 175] on button "28" at bounding box center [208, 176] width 10 height 10
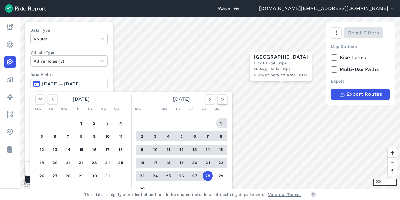
click at [222, 99] on use "button" at bounding box center [222, 98] width 4 height 3
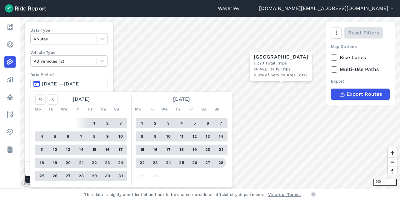
click at [222, 162] on button "28" at bounding box center [221, 162] width 10 height 10
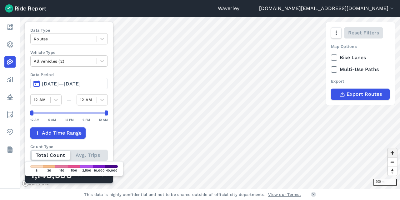
click at [391, 152] on span "Zoom in" at bounding box center [392, 152] width 9 height 9
click at [393, 152] on span "Zoom in" at bounding box center [392, 152] width 9 height 9
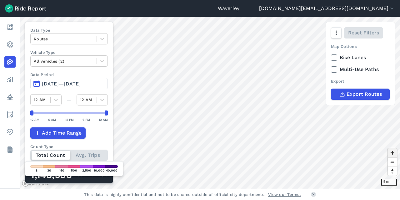
click at [393, 152] on span "Zoom in" at bounding box center [392, 152] width 9 height 9
click at [312, 190] on div "Waverley [PERSON_NAME][DOMAIN_NAME][EMAIL_ADDRESS][DOMAIN_NAME] Settings Terms …" at bounding box center [200, 100] width 400 height 200
click at [311, 199] on html "[PERSON_NAME] [DOMAIN_NAME][EMAIL_ADDRESS][DOMAIN_NAME] Settings Terms Sign Out…" at bounding box center [200, 100] width 400 height 200
click at [341, 196] on div "[PERSON_NAME] [DOMAIN_NAME][EMAIL_ADDRESS][DOMAIN_NAME] Settings Terms Sign Out…" at bounding box center [200, 100] width 400 height 200
click at [372, 199] on html "[PERSON_NAME] [DOMAIN_NAME][EMAIL_ADDRESS][DOMAIN_NAME] Settings Terms Sign Out…" at bounding box center [200, 100] width 400 height 200
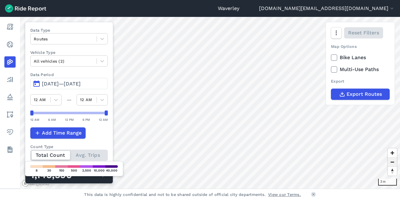
click at [394, 163] on span "Zoom out" at bounding box center [392, 161] width 9 height 9
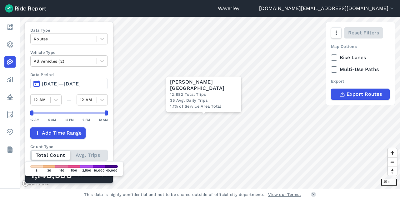
click at [113, 89] on div "Data Type Routes Vehicle Type All vehicles (2) Data Period Sep 28, 2024—[DATE] …" at bounding box center [69, 102] width 88 height 161
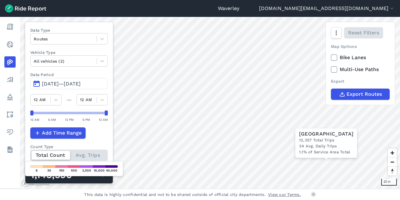
click at [334, 57] on icon at bounding box center [334, 57] width 6 height 6
click at [331, 57] on input "Bike Lanes" at bounding box center [331, 56] width 0 height 4
click at [334, 69] on icon at bounding box center [334, 69] width 6 height 6
click at [331, 69] on input "Multi-Use Paths" at bounding box center [331, 68] width 0 height 4
